Goal: Task Accomplishment & Management: Manage account settings

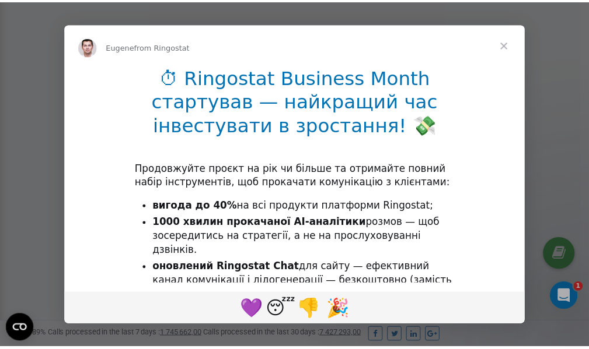
scroll to position [351, 0]
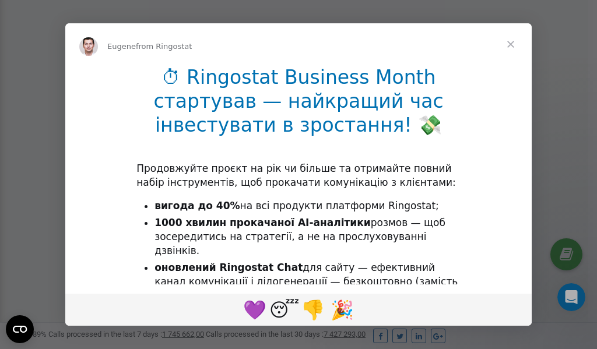
click at [513, 47] on span "Close" at bounding box center [511, 44] width 42 height 42
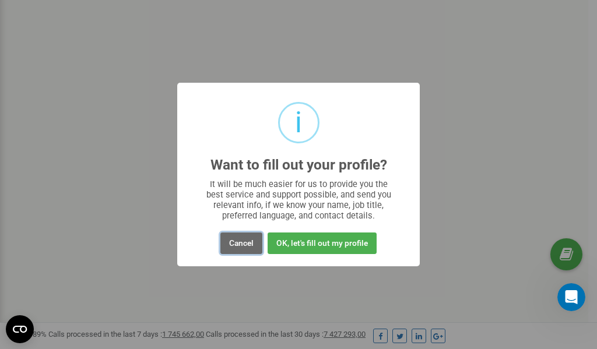
click at [251, 245] on button "Cancel" at bounding box center [242, 244] width 42 height 22
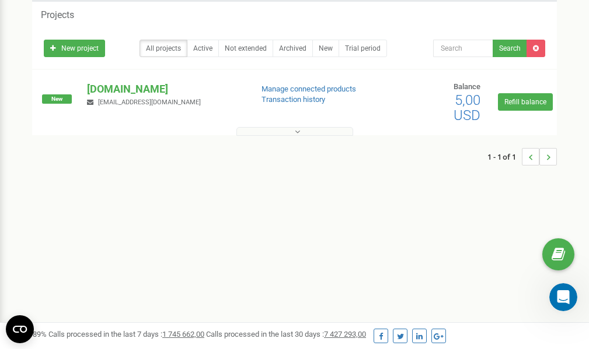
scroll to position [0, 0]
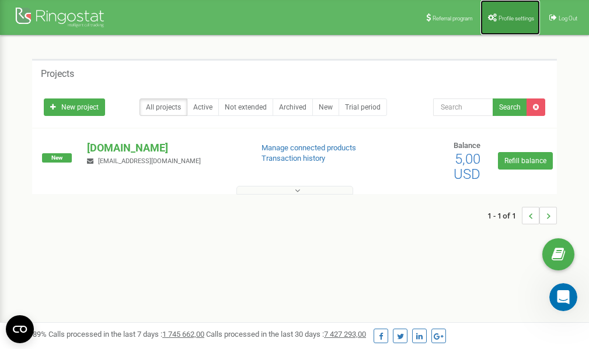
click at [508, 16] on span "Profile settings" at bounding box center [516, 18] width 36 height 6
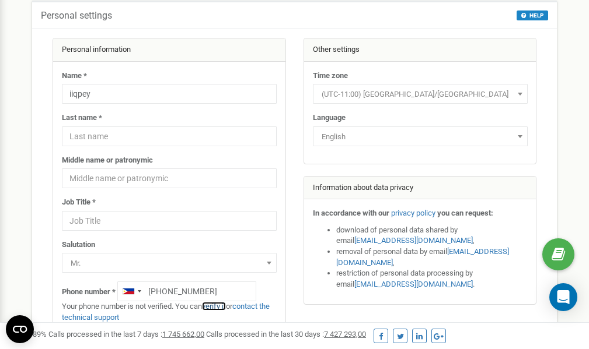
click at [222, 307] on link "verify it" at bounding box center [214, 306] width 24 height 9
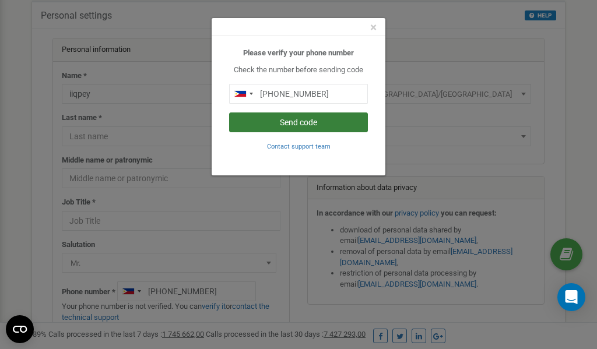
click at [290, 122] on button "Send code" at bounding box center [298, 123] width 139 height 20
